Goal: Check status: Check status

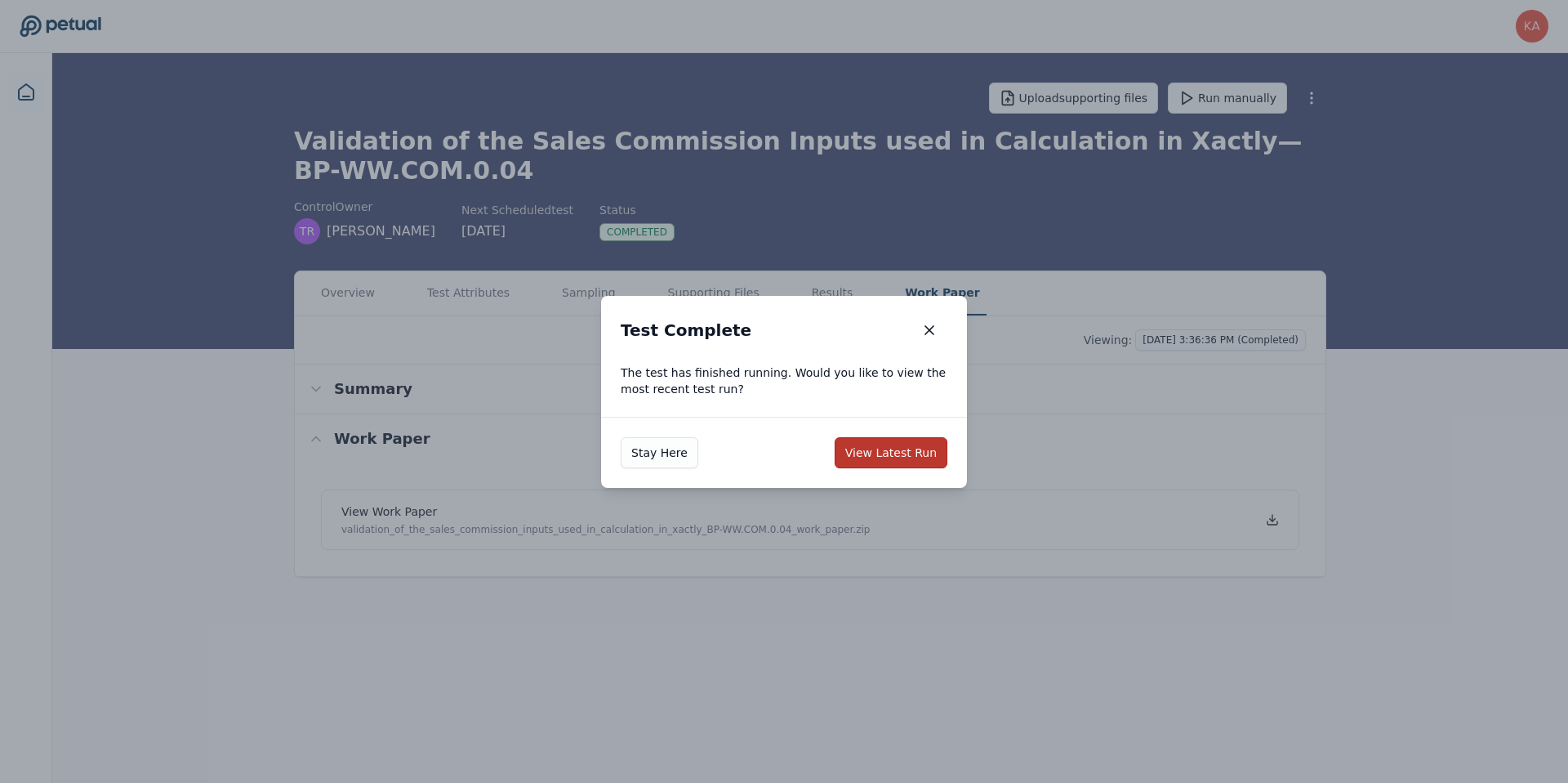
click at [877, 451] on button "View Latest Run" at bounding box center [890, 453] width 113 height 31
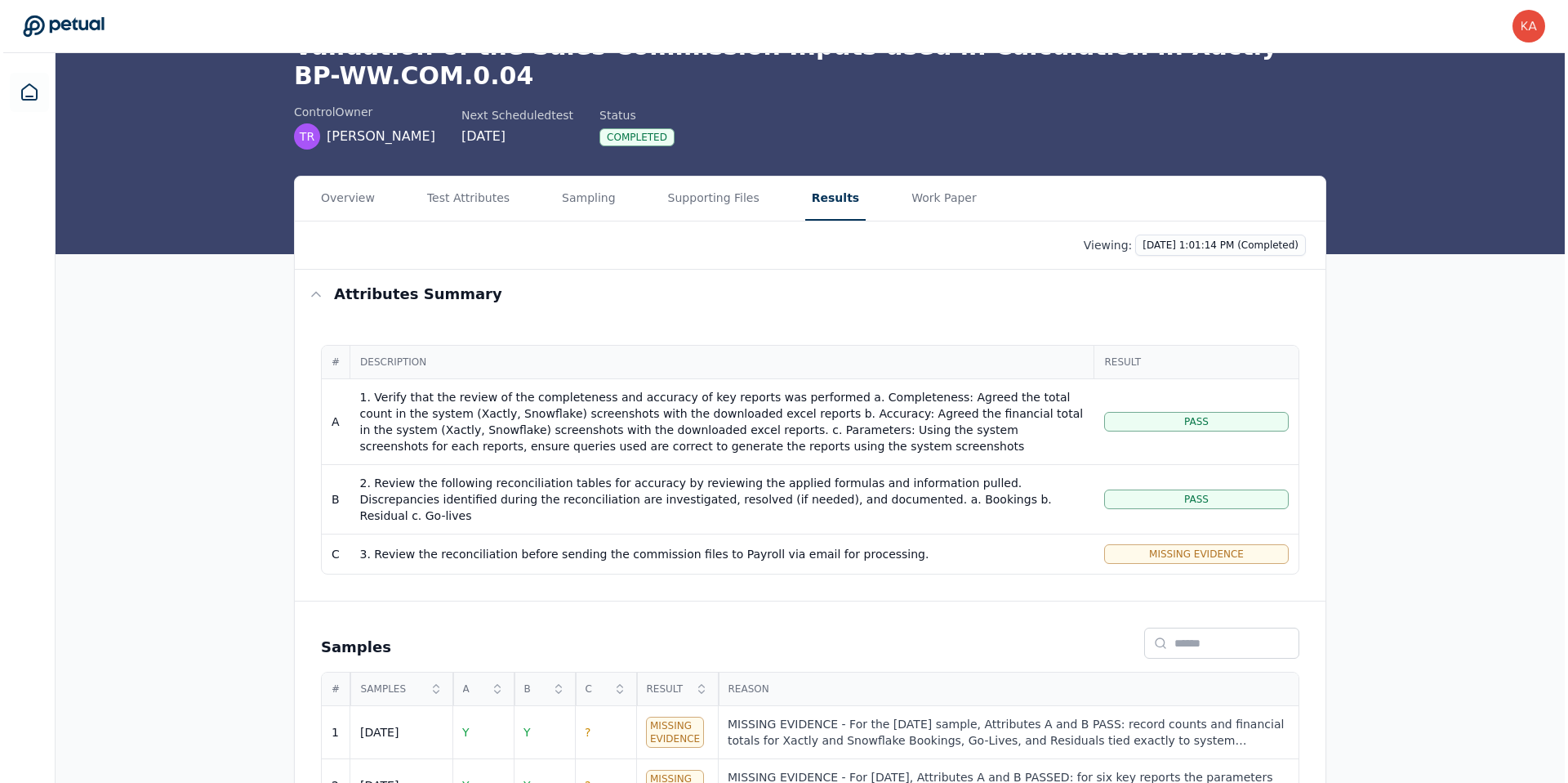
scroll to position [135, 0]
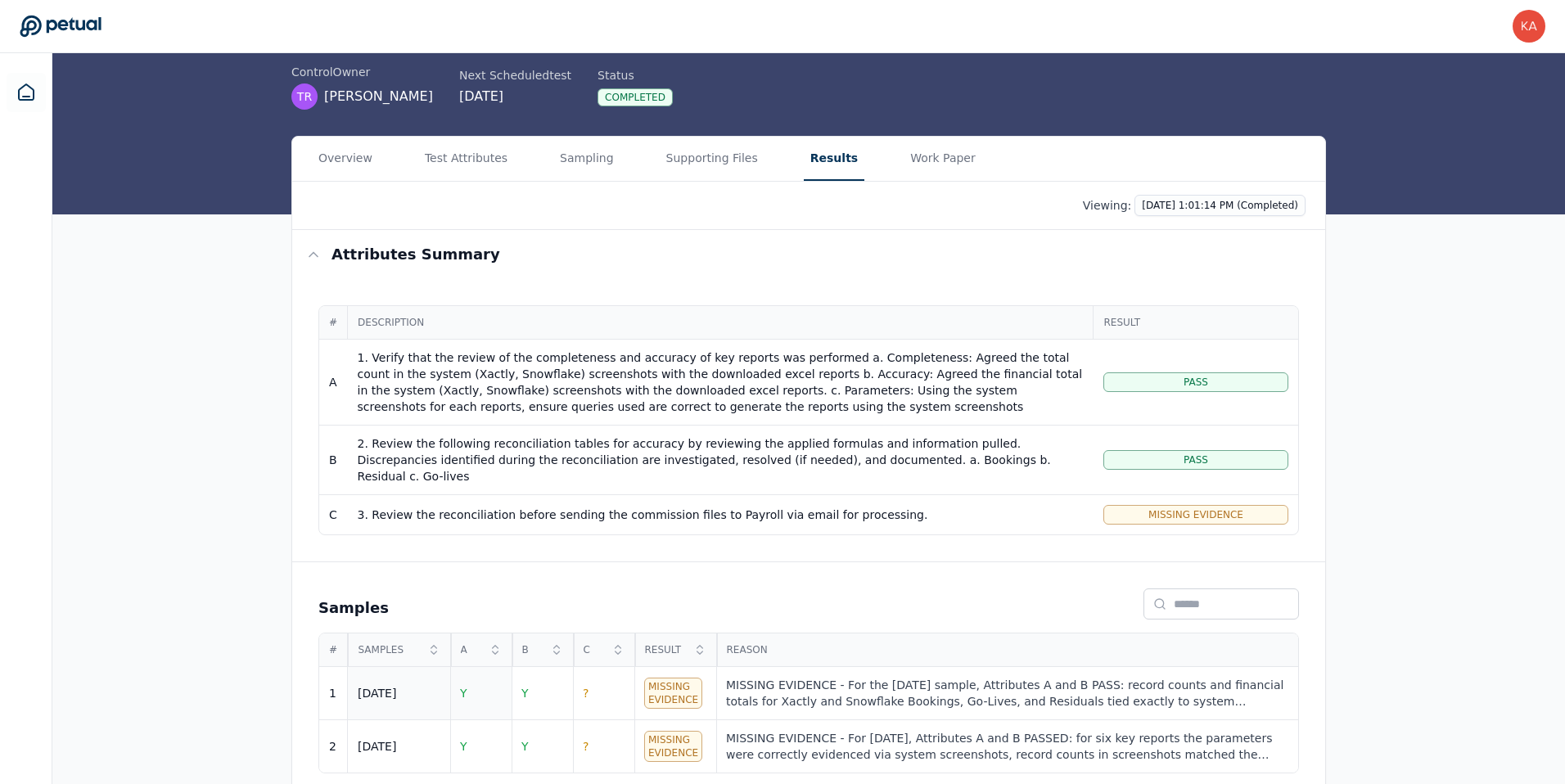
click at [464, 687] on span "Y" at bounding box center [463, 693] width 7 height 13
